Goal: Task Accomplishment & Management: Complete application form

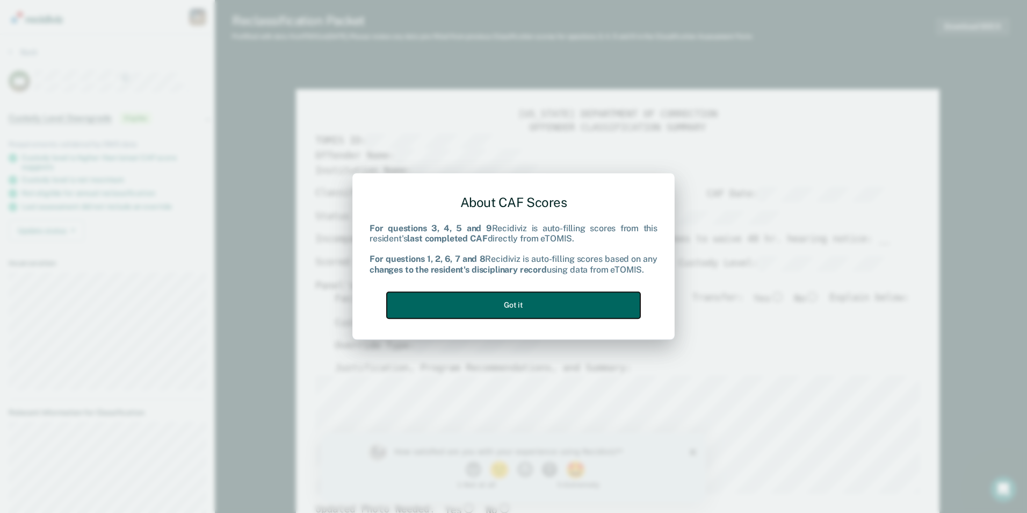
click at [549, 301] on button "Got it" at bounding box center [514, 305] width 254 height 26
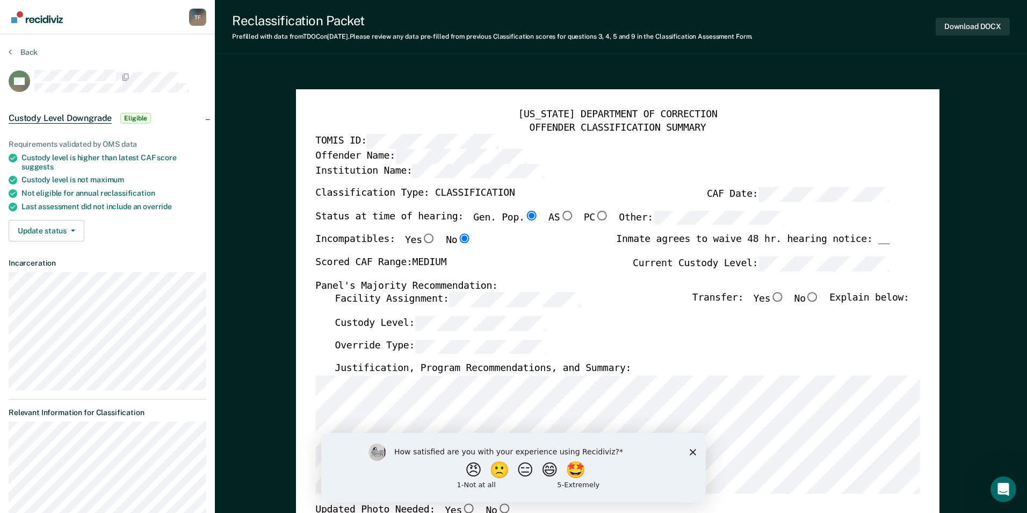
type textarea "x"
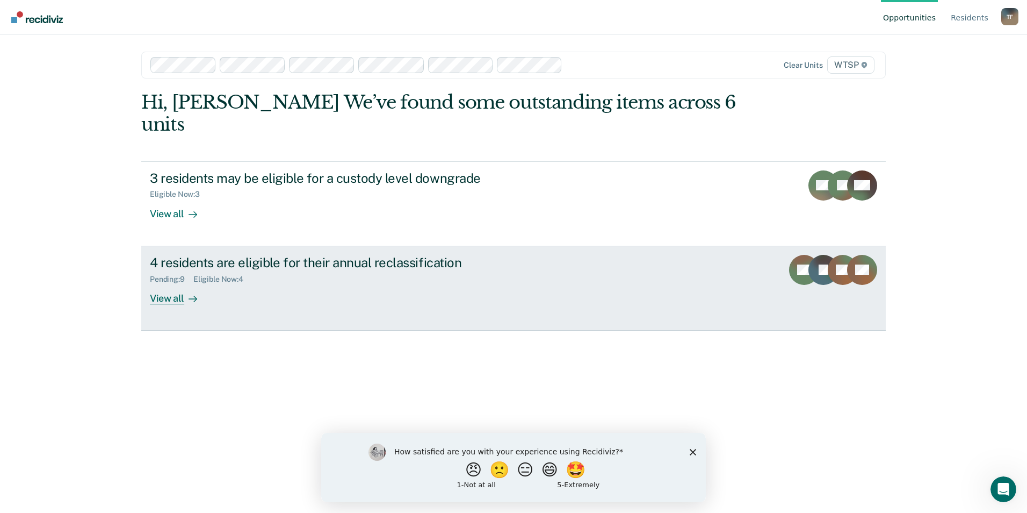
click at [167, 283] on div "View all" at bounding box center [180, 293] width 60 height 21
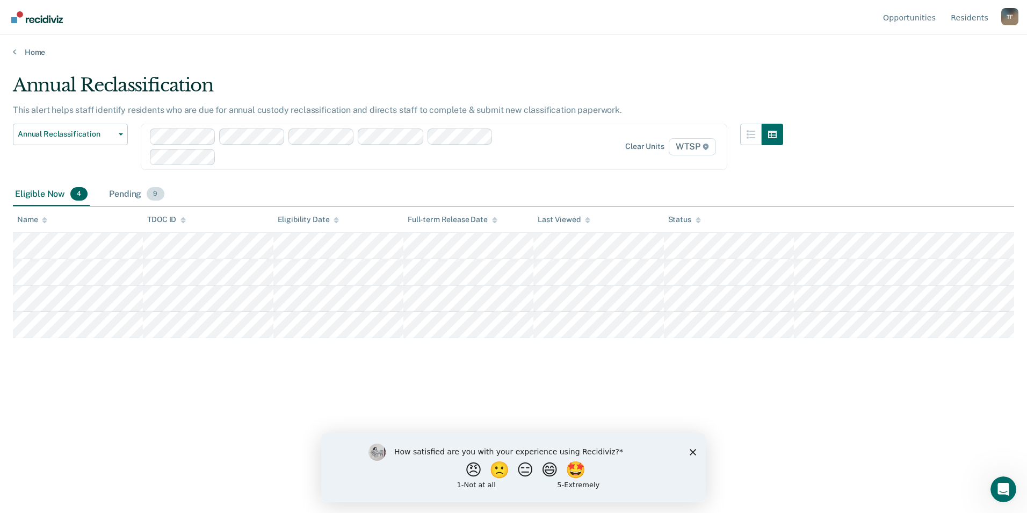
click at [123, 193] on div "Pending 9" at bounding box center [136, 195] width 59 height 24
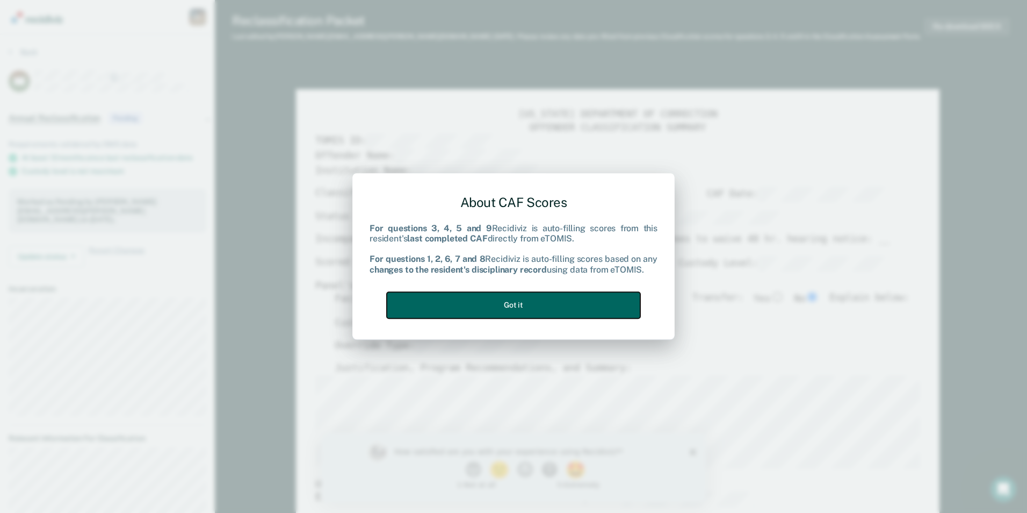
click at [573, 306] on button "Got it" at bounding box center [514, 305] width 254 height 26
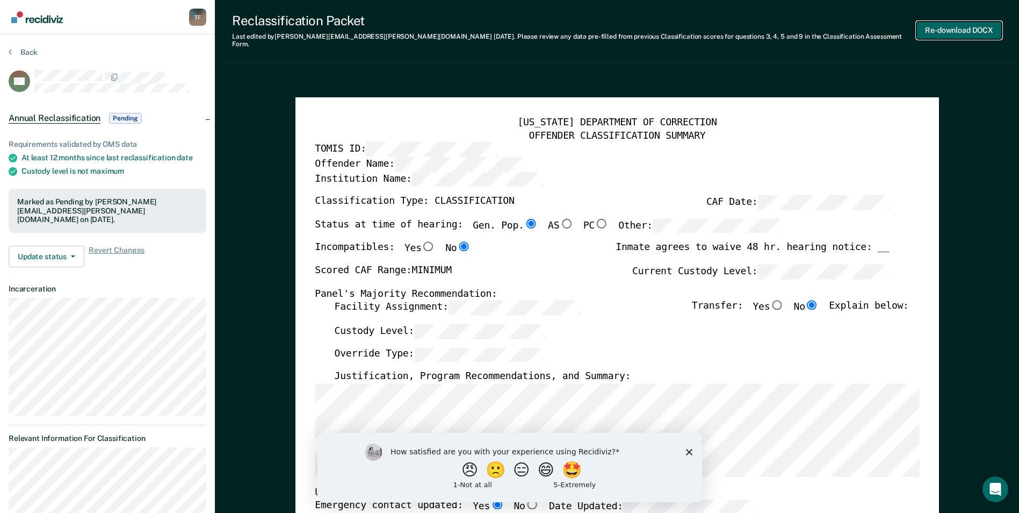
click at [967, 24] on button "Re-download DOCX" at bounding box center [959, 30] width 85 height 18
type textarea "x"
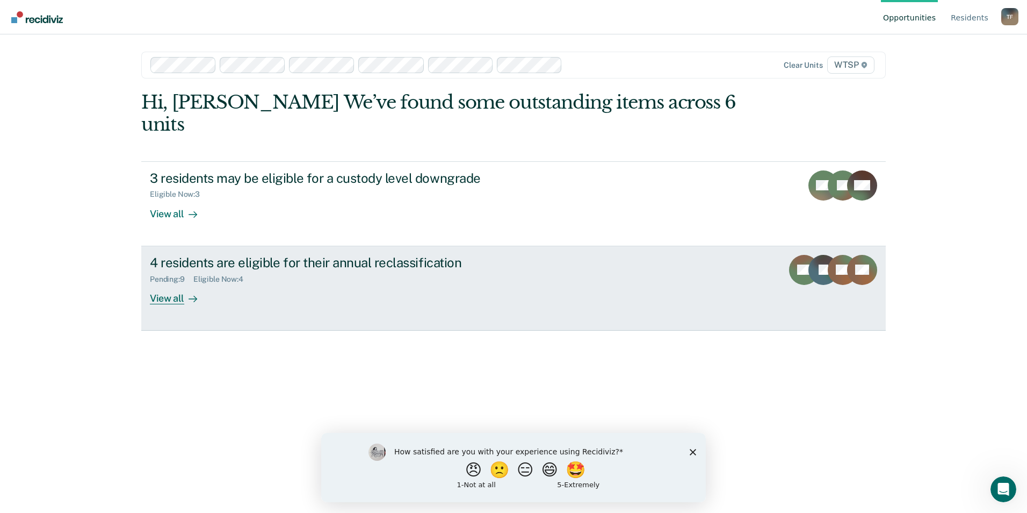
click at [175, 283] on div "View all" at bounding box center [180, 293] width 60 height 21
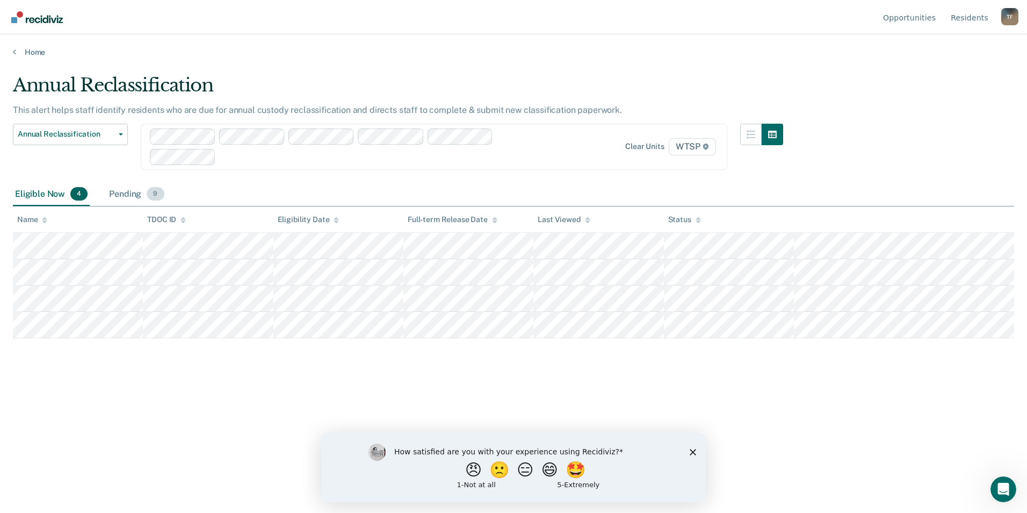
click at [128, 195] on div "Pending 9" at bounding box center [136, 195] width 59 height 24
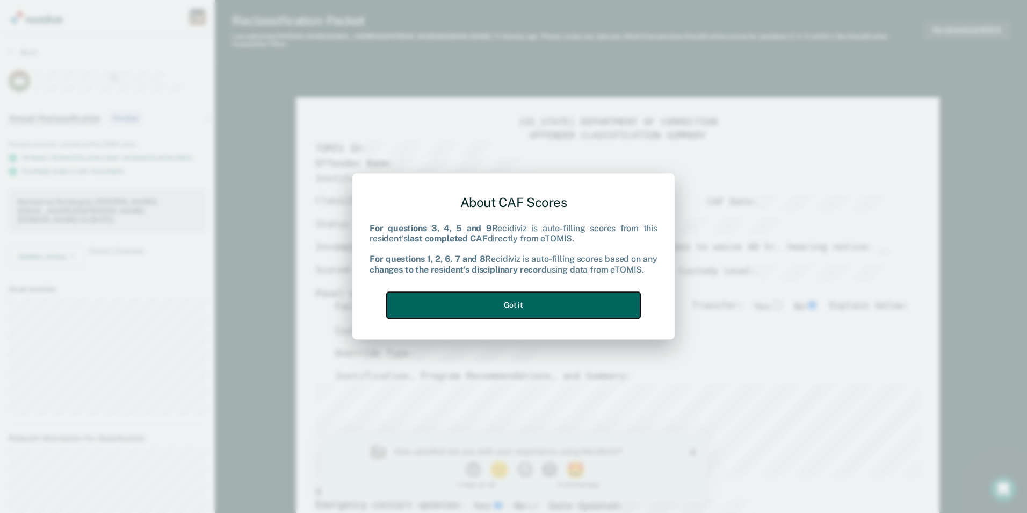
click at [588, 306] on button "Got it" at bounding box center [514, 305] width 254 height 26
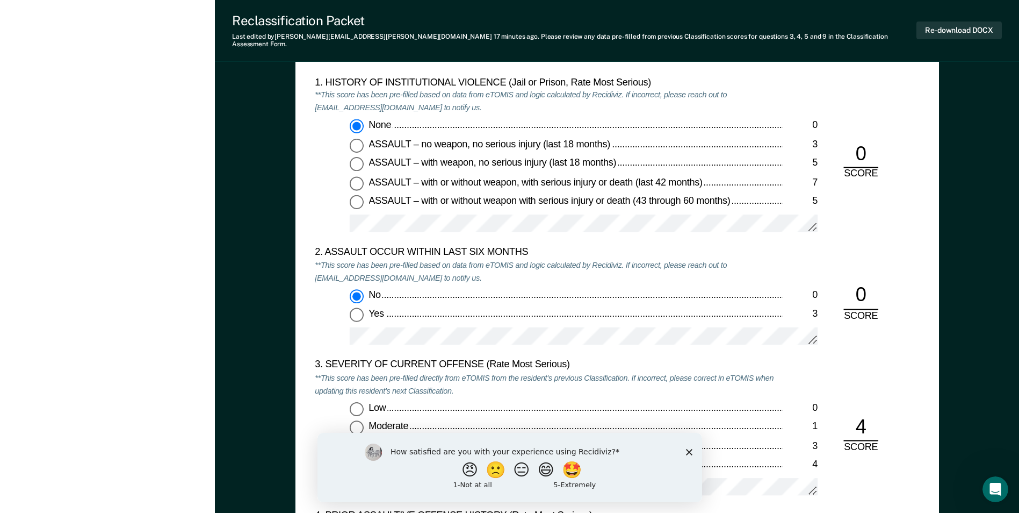
scroll to position [1182, 0]
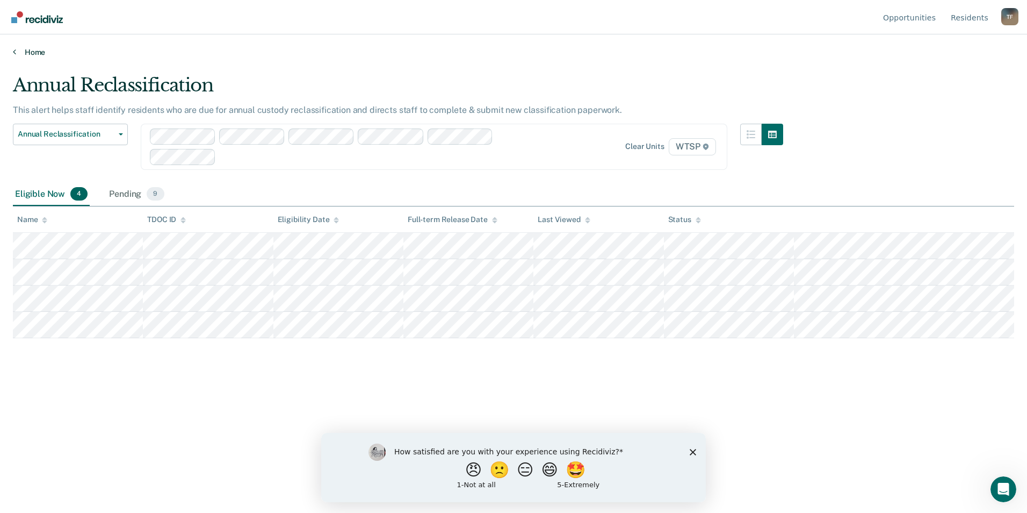
click at [30, 53] on link "Home" at bounding box center [513, 52] width 1001 height 10
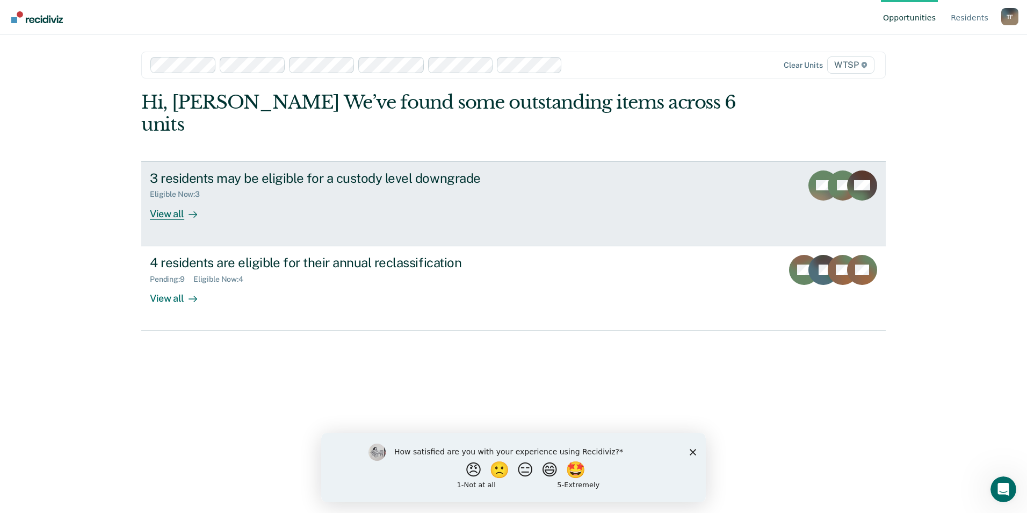
click at [171, 199] on div "View all" at bounding box center [180, 209] width 60 height 21
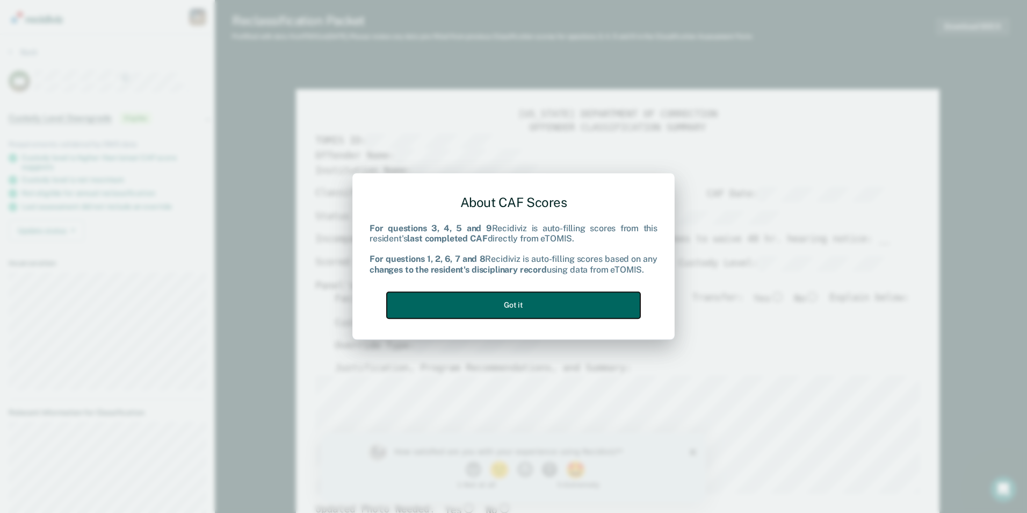
click at [541, 307] on button "Got it" at bounding box center [514, 305] width 254 height 26
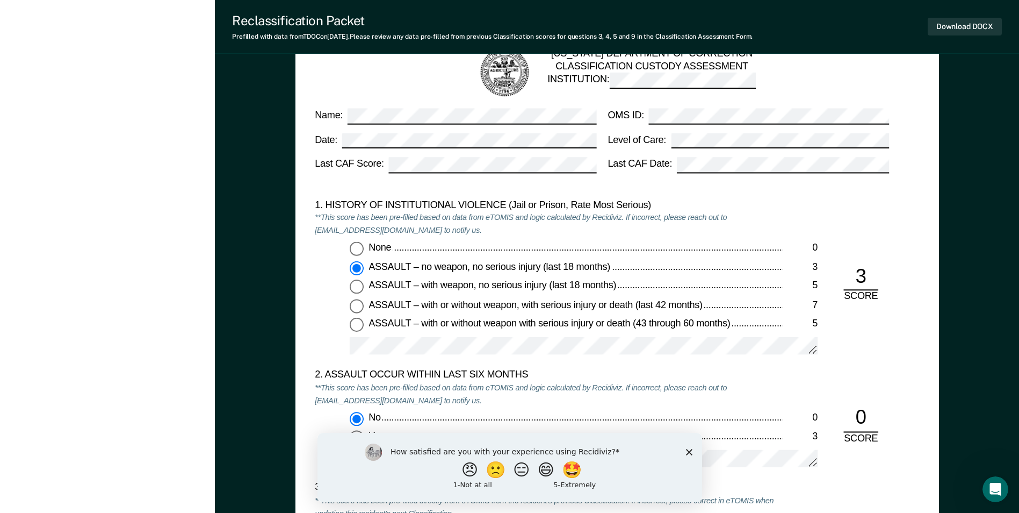
scroll to position [913, 0]
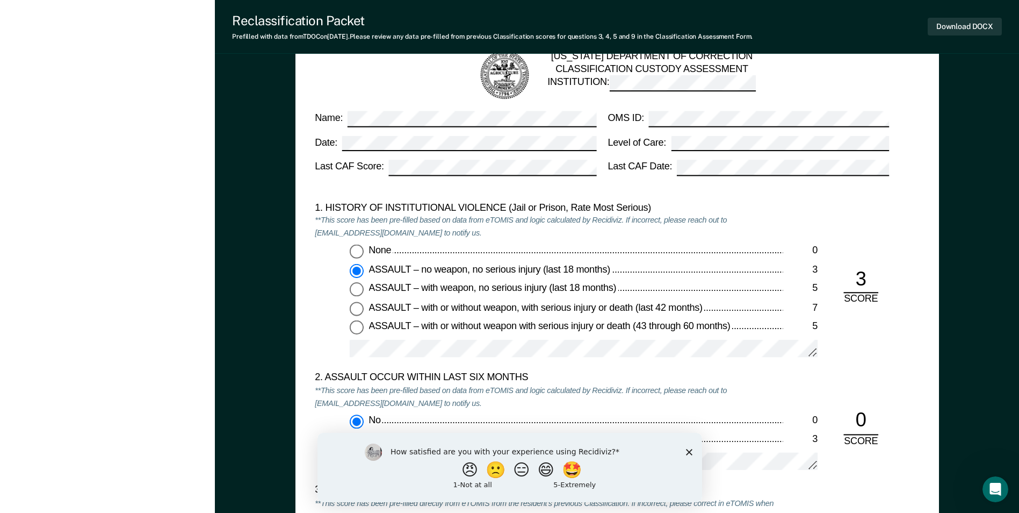
click at [862, 283] on div "3" at bounding box center [860, 280] width 35 height 26
click at [863, 275] on div "3" at bounding box center [860, 280] width 35 height 26
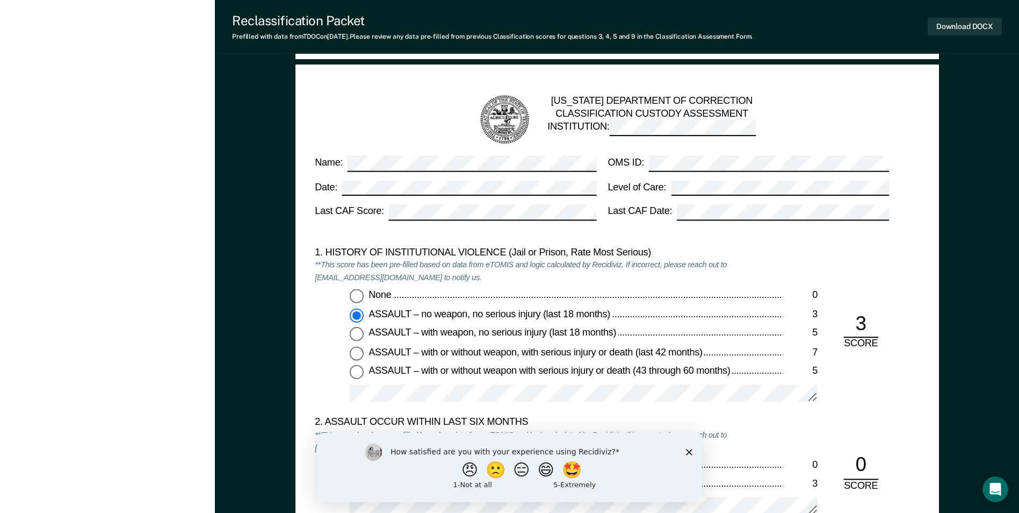
scroll to position [967, 0]
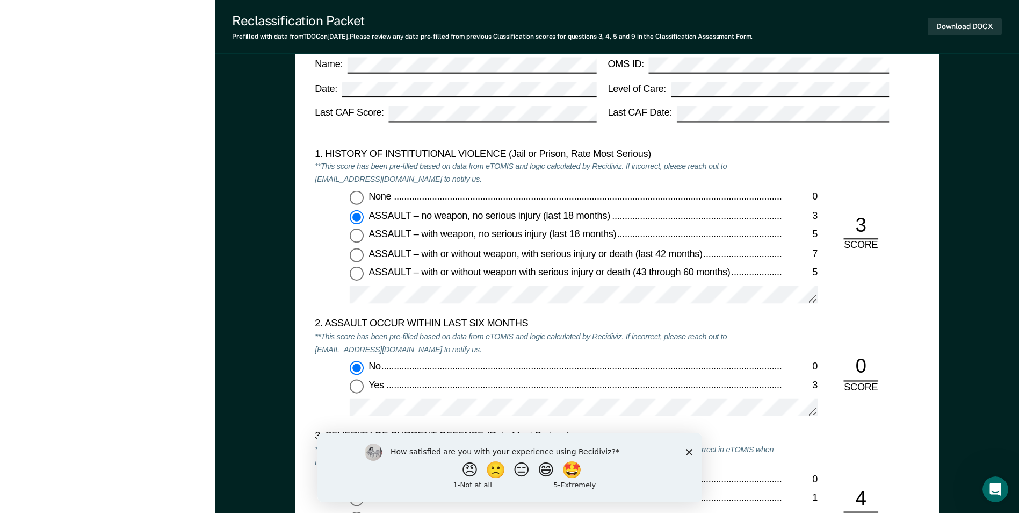
click at [357, 235] on input "ASSAULT – with weapon, no serious injury (last 18 months) 5" at bounding box center [357, 236] width 14 height 14
type textarea "x"
radio input "false"
radio input "true"
click at [356, 254] on input "ASSAULT – with or without weapon, with serious injury or death (last 42 months)…" at bounding box center [357, 255] width 14 height 14
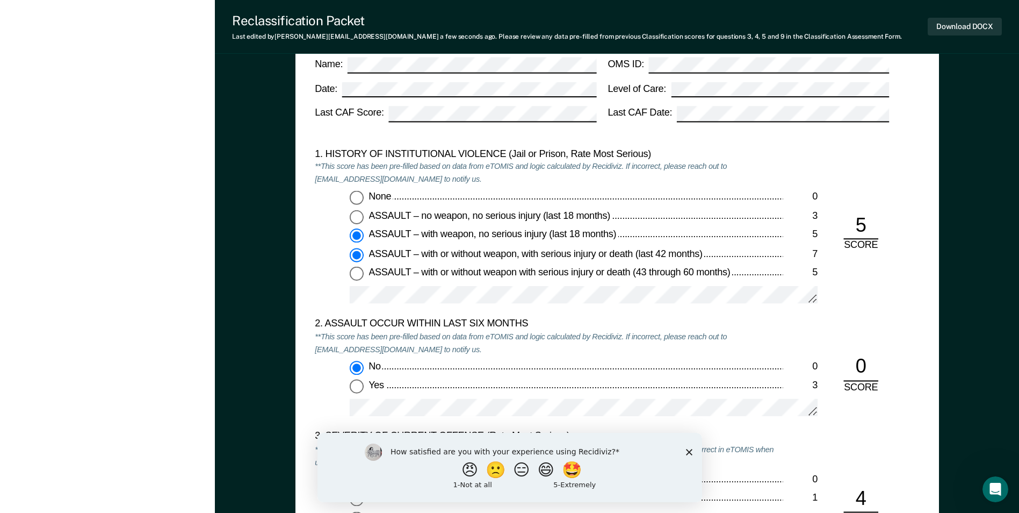
type textarea "x"
radio input "false"
radio input "true"
click at [356, 270] on input "ASSAULT – with or without weapon with serious injury or death (43 through 60 mo…" at bounding box center [357, 274] width 14 height 14
type textarea "x"
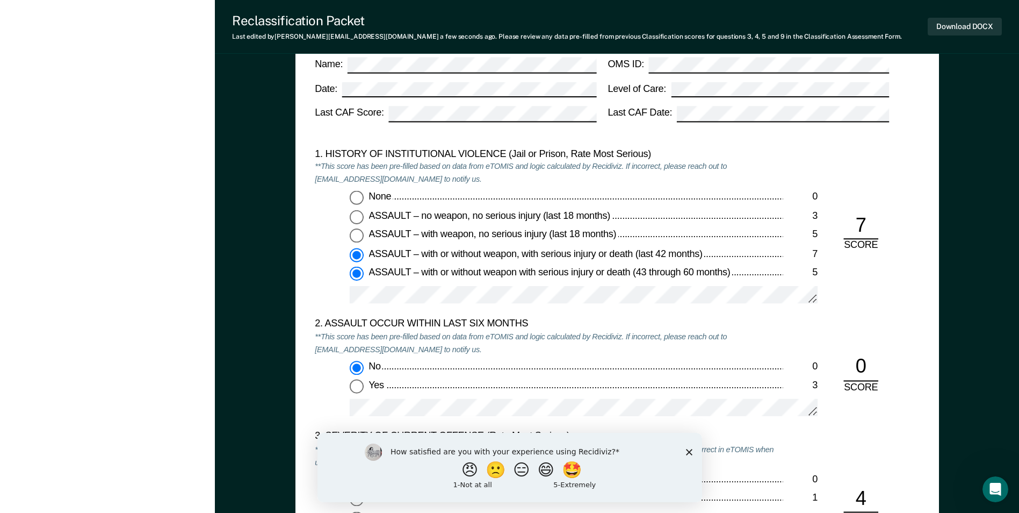
radio input "false"
radio input "true"
click at [358, 219] on input "ASSAULT – no weapon, no serious injury (last 18 months) 3" at bounding box center [357, 217] width 14 height 14
type textarea "x"
radio input "true"
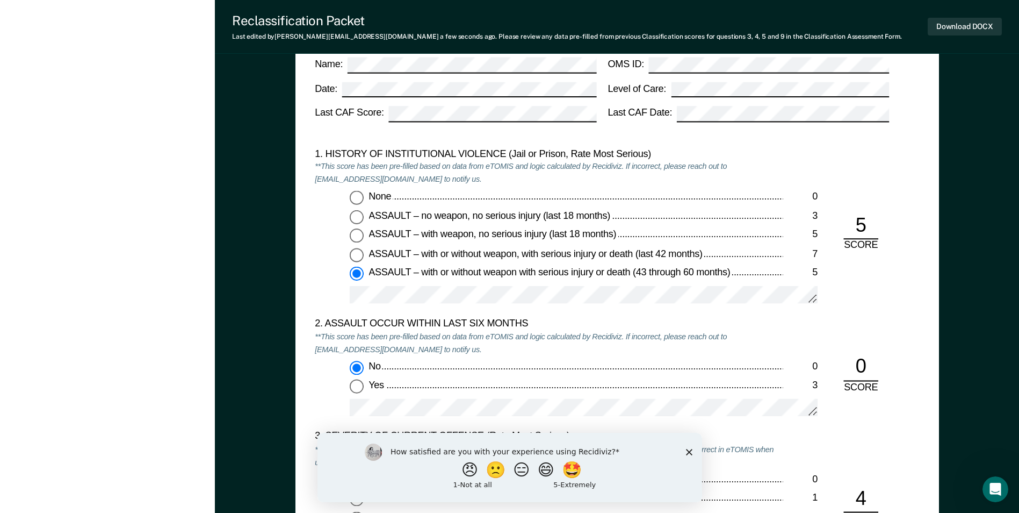
radio input "false"
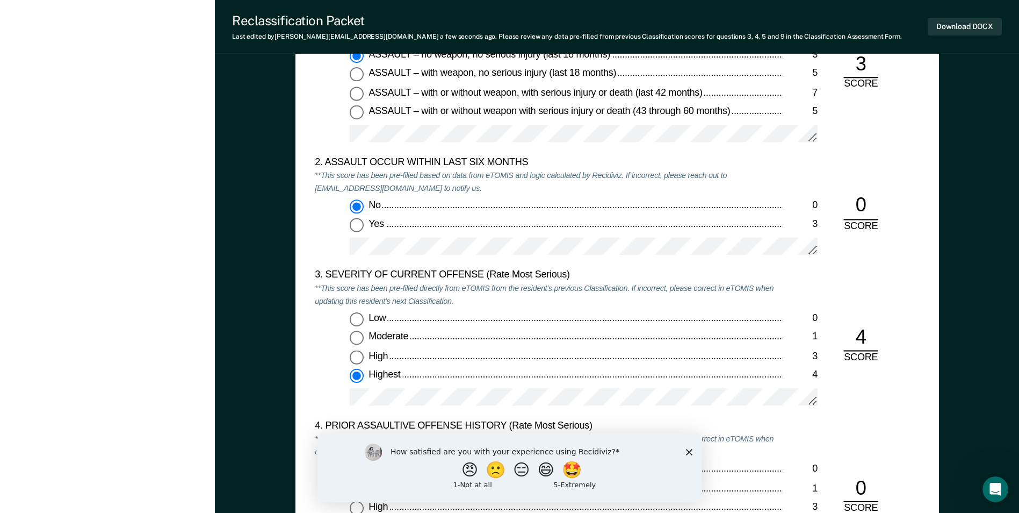
scroll to position [1182, 0]
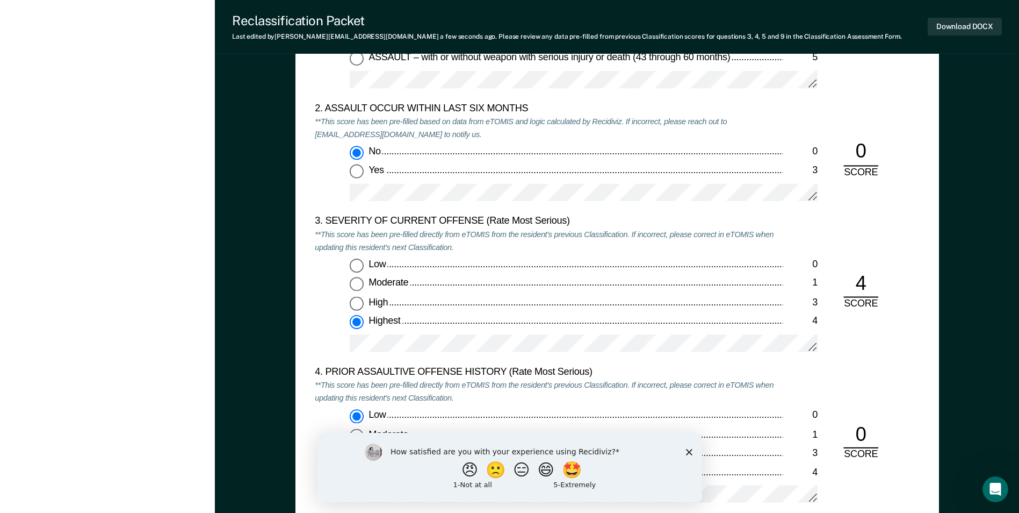
type textarea "x"
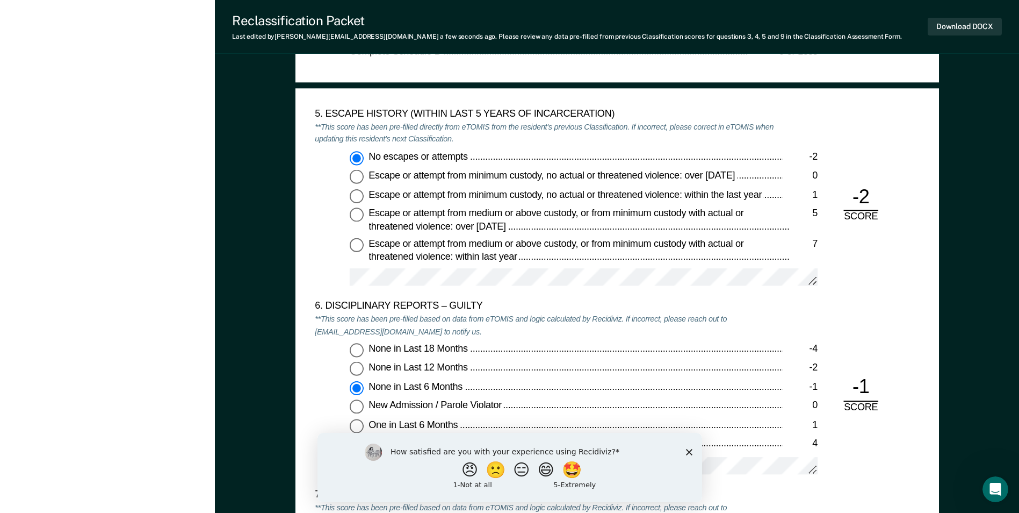
scroll to position [1719, 0]
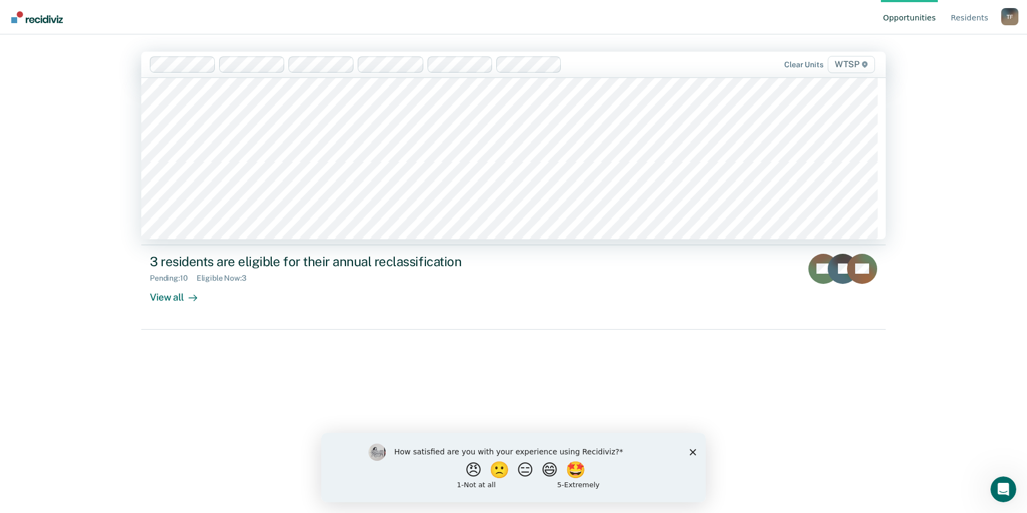
scroll to position [698, 0]
